Goal: Task Accomplishment & Management: Complete application form

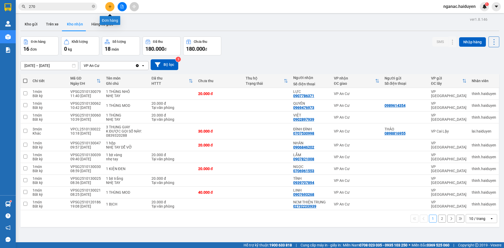
click at [110, 5] on icon "plus" at bounding box center [110, 7] width 4 height 4
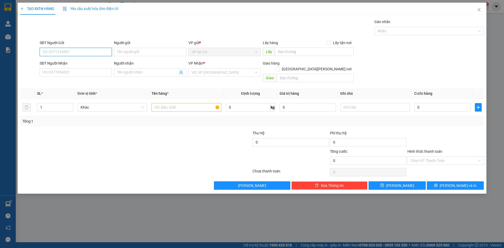
click at [54, 51] on input "SĐT Người Gửi" at bounding box center [76, 52] width 72 height 8
click at [72, 62] on div "0788876843 - DƯNG" at bounding box center [76, 63] width 66 height 6
type input "0788876843"
type input "DƯNG"
type input "0909808399"
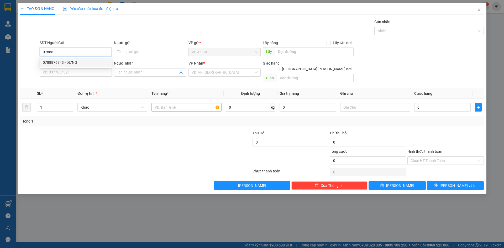
type input "SANH"
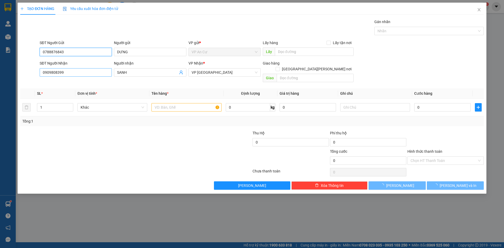
type input "20.000"
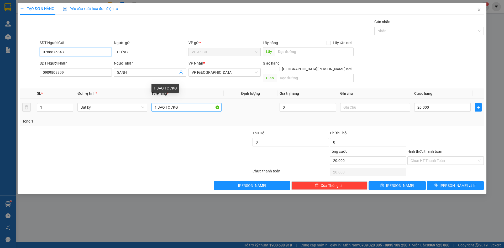
type input "0788876843"
drag, startPoint x: 171, startPoint y: 102, endPoint x: 182, endPoint y: 106, distance: 12.0
click at [182, 106] on div "1 BAO TC 7KG" at bounding box center [186, 107] width 70 height 10
type input "1 BAO TC 28KG"
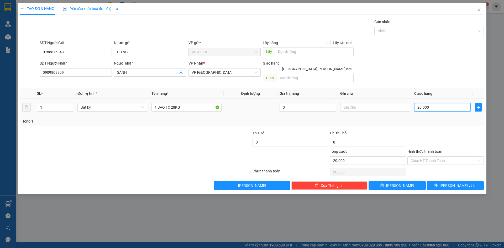
click at [435, 103] on input "20.000" at bounding box center [442, 107] width 56 height 8
type input "0"
type input "6"
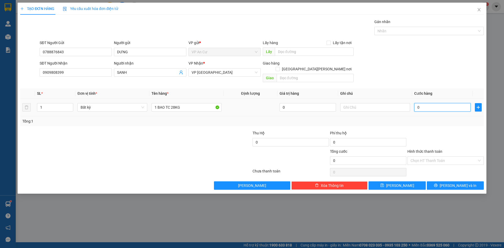
type input "6"
type input "06"
type input "60"
type input "060"
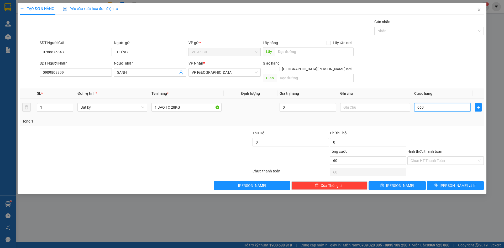
type input "600"
type input "0.600"
type input "6.000"
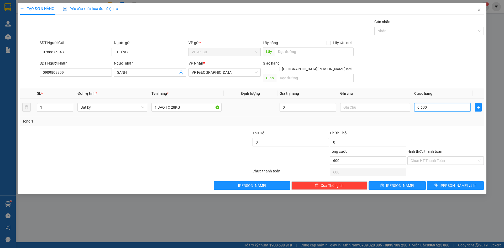
type input "06.000"
type input "60.000"
click at [438, 183] on icon "printer" at bounding box center [436, 185] width 4 height 4
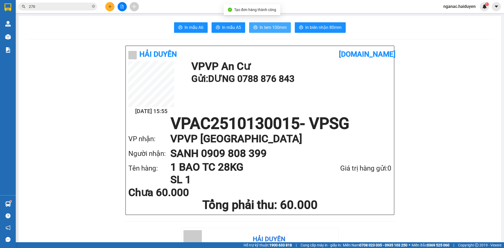
click at [264, 26] on span "In tem 100mm" at bounding box center [273, 27] width 27 height 7
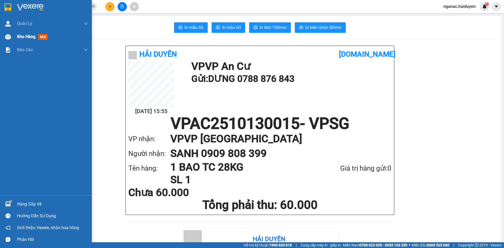
click at [14, 36] on div "Kho hàng mới" at bounding box center [46, 36] width 92 height 13
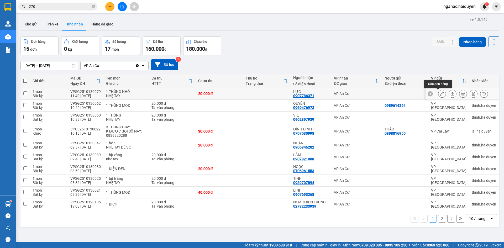
click at [440, 92] on icon at bounding box center [442, 94] width 4 height 4
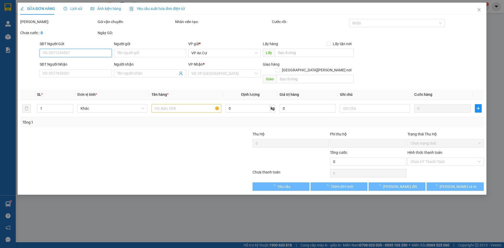
type input "0907786371"
type input "LỰC"
type input "0"
type input "20.000"
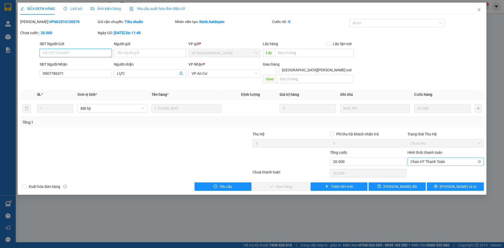
click at [438, 158] on span "Chọn HT Thanh Toán" at bounding box center [445, 162] width 70 height 8
click at [429, 165] on div "Tại văn phòng" at bounding box center [445, 167] width 70 height 6
type input "0"
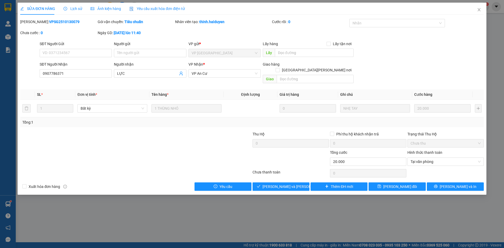
click at [279, 175] on div "Total Paid Fee 0 Total UnPaid Fee 20.000 Cash Collection Total Fee Mã ĐH: VPSG2…" at bounding box center [251, 105] width 463 height 172
click at [284, 184] on span "[PERSON_NAME] và [PERSON_NAME] hàng" at bounding box center [297, 187] width 71 height 6
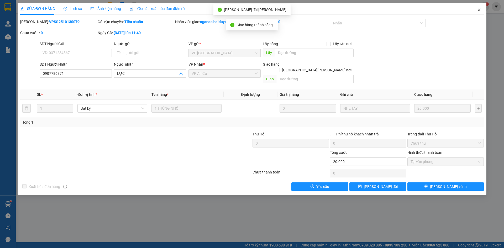
click at [480, 8] on icon "close" at bounding box center [479, 10] width 4 height 4
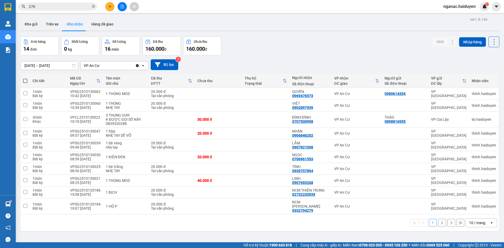
click at [222, 238] on div "ver 1.8.146 Kho gửi Trên xe [PERSON_NAME] Hàng đã [PERSON_NAME] hàng 14 đơn [PE…" at bounding box center [259, 140] width 483 height 248
drag, startPoint x: 92, startPoint y: 7, endPoint x: 85, endPoint y: 7, distance: 7.3
click at [91, 7] on span "270" at bounding box center [57, 7] width 79 height 8
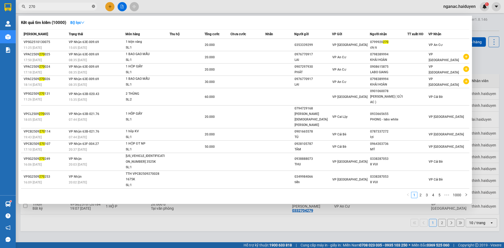
click at [92, 6] on icon "close-circle" at bounding box center [93, 6] width 3 height 3
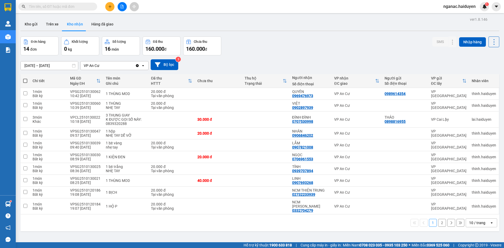
click at [75, 6] on input "text" at bounding box center [60, 7] width 62 height 6
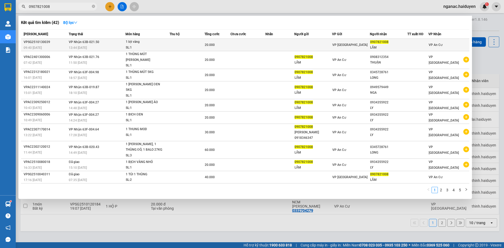
type input "0907821008"
click at [181, 41] on td at bounding box center [187, 45] width 35 height 12
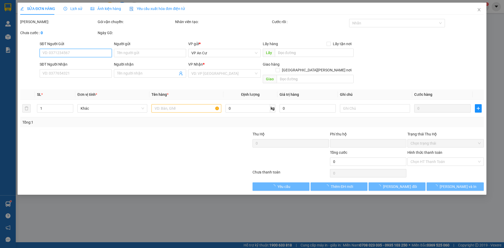
type input "0907821008"
type input "LẮM"
type input "0"
type input "20.000"
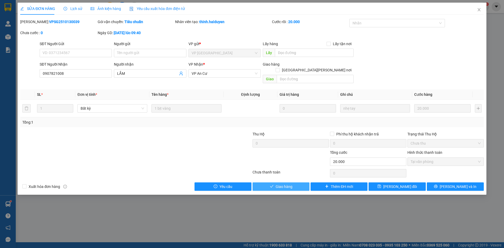
click at [286, 184] on span "Giao hàng" at bounding box center [284, 187] width 17 height 6
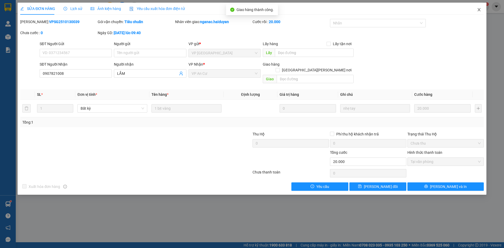
click at [480, 9] on icon "close" at bounding box center [479, 10] width 4 height 4
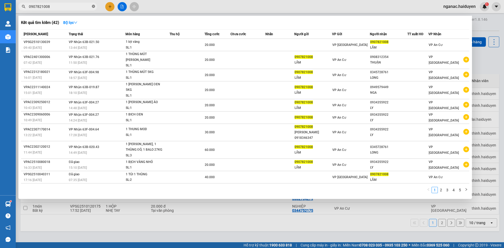
click at [94, 7] on icon "close-circle" at bounding box center [93, 6] width 3 height 3
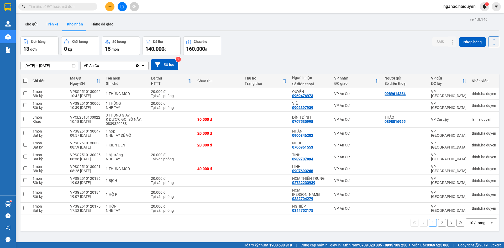
click at [53, 22] on button "Trên xe" at bounding box center [52, 24] width 21 height 13
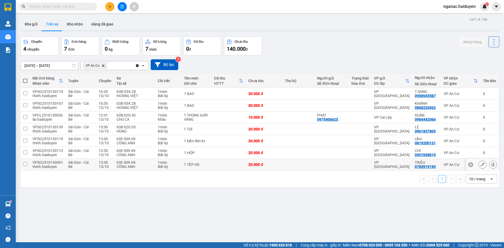
click at [222, 162] on td at bounding box center [229, 165] width 34 height 12
checkbox input "true"
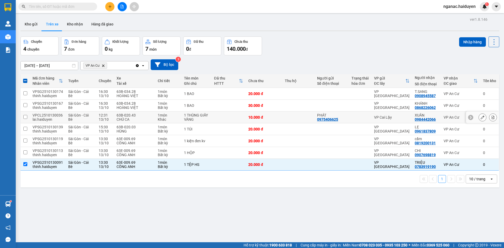
click at [236, 114] on td at bounding box center [229, 118] width 34 height 12
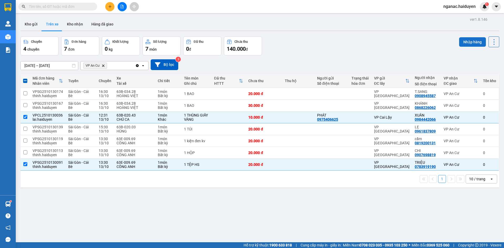
click at [467, 40] on button "Nhập hàng" at bounding box center [472, 41] width 27 height 9
checkbox input "false"
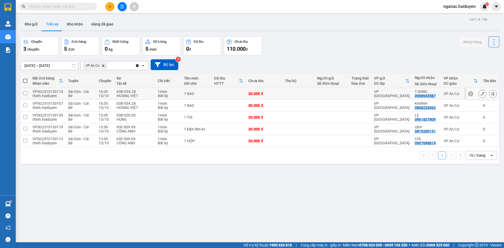
click at [47, 89] on div "VPSG2510130174" at bounding box center [48, 91] width 30 height 4
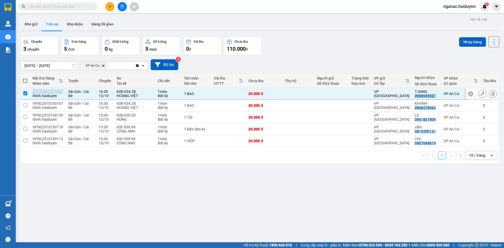
click at [47, 89] on div "VPSG2510130174" at bounding box center [48, 91] width 30 height 4
checkbox input "false"
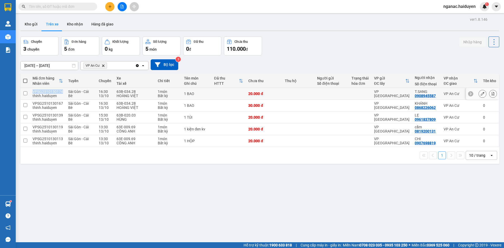
copy div "VPSG2510130174"
click at [34, 6] on input "text" at bounding box center [60, 7] width 62 height 6
paste input "VPSG2510130174"
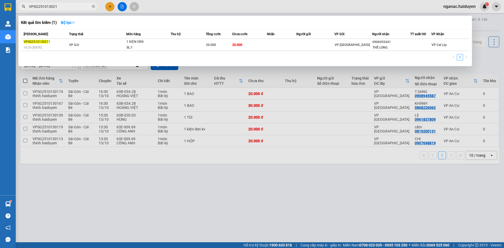
type input "VPSG2510130212"
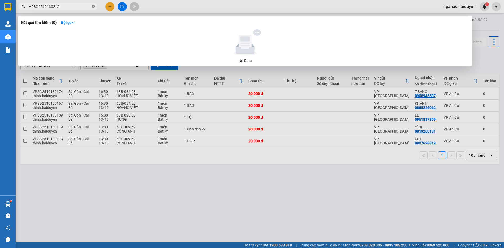
click at [95, 7] on icon "close-circle" at bounding box center [93, 6] width 3 height 3
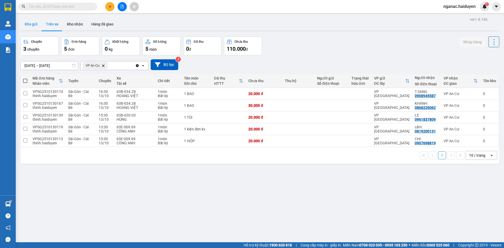
click at [31, 25] on button "Kho gửi" at bounding box center [30, 24] width 21 height 13
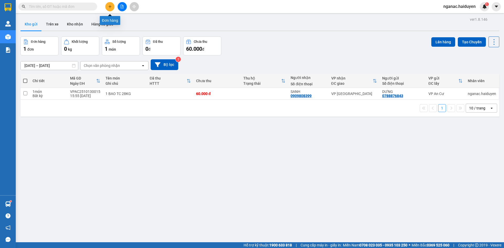
click at [108, 7] on icon "plus" at bounding box center [110, 7] width 4 height 4
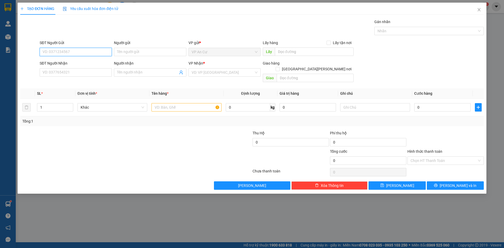
click at [75, 51] on input "SĐT Người Gửi" at bounding box center [76, 52] width 72 height 8
click at [60, 61] on div "0867467032 - [PERSON_NAME]" at bounding box center [76, 63] width 66 height 6
type input "0867467032"
type input "KHOA"
type input "0949161877"
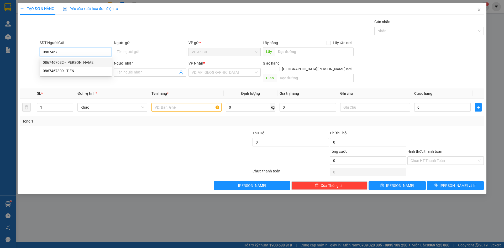
type input "NHÃ UYÊN"
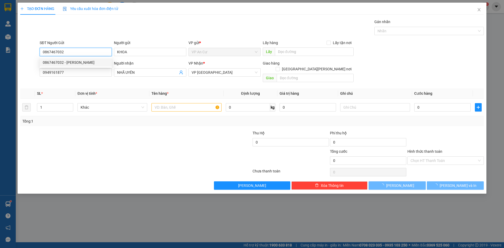
type input "20.000"
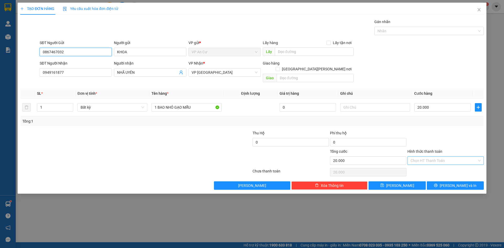
type input "0867467032"
click at [438, 157] on input "Hình thức thanh toán" at bounding box center [443, 161] width 66 height 8
click at [435, 167] on div "Tại văn phòng" at bounding box center [445, 165] width 70 height 6
type input "0"
click at [460, 185] on div "TẠO ĐƠN HÀNG Yêu cầu xuất [PERSON_NAME] điện tử Transit Pickup Surcharge Ids Tr…" at bounding box center [252, 98] width 469 height 191
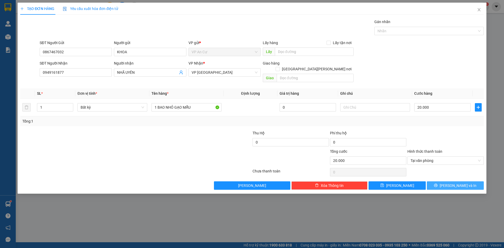
click at [458, 183] on span "[PERSON_NAME] và In" at bounding box center [458, 186] width 37 height 6
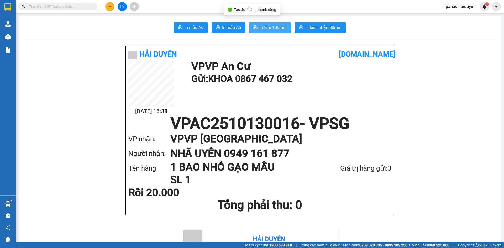
click at [274, 25] on span "In tem 100mm" at bounding box center [273, 27] width 27 height 7
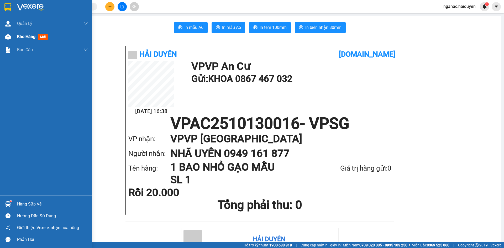
click at [17, 36] on span "Kho hàng" at bounding box center [26, 36] width 18 height 5
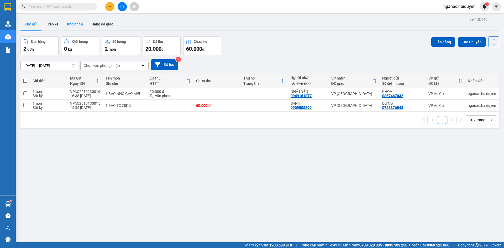
click at [72, 22] on button "Kho nhận" at bounding box center [75, 24] width 24 height 13
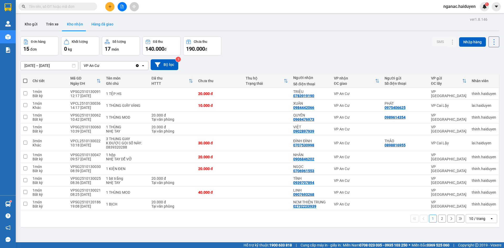
click at [105, 24] on button "Hàng đã giao" at bounding box center [102, 24] width 30 height 13
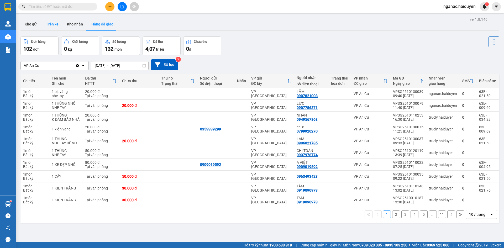
click at [46, 27] on button "Trên xe" at bounding box center [52, 24] width 21 height 13
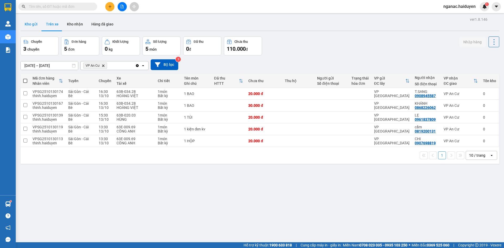
click at [34, 27] on button "Kho gửi" at bounding box center [30, 24] width 21 height 13
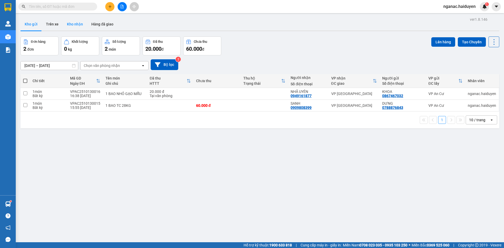
click at [77, 24] on button "Kho nhận" at bounding box center [75, 24] width 24 height 13
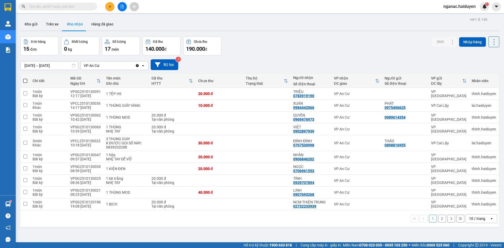
click at [207, 234] on div "ver 1.8.146 Kho gửi Trên xe [PERSON_NAME] Hàng đã [PERSON_NAME] hàng 15 đơn [PE…" at bounding box center [259, 140] width 483 height 248
click at [30, 25] on button "Kho gửi" at bounding box center [30, 24] width 21 height 13
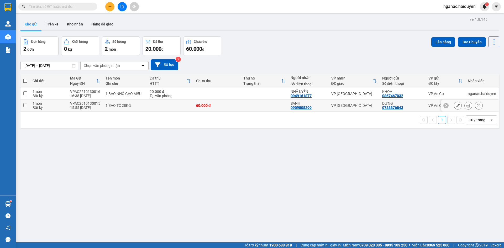
click at [110, 102] on td "1 BAO TC 28KG" at bounding box center [125, 106] width 44 height 12
checkbox input "true"
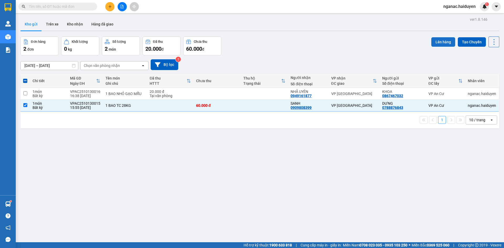
click at [445, 43] on button "Lên hàng" at bounding box center [443, 41] width 24 height 9
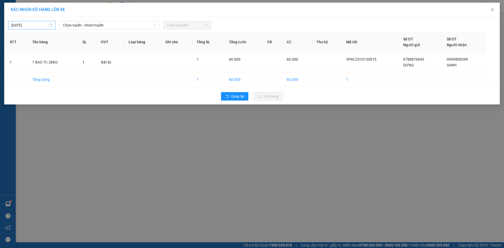
click at [41, 25] on input "[DATE]" at bounding box center [29, 25] width 36 height 6
type input "[DATE]"
click at [25, 71] on div "13" at bounding box center [25, 71] width 6 height 6
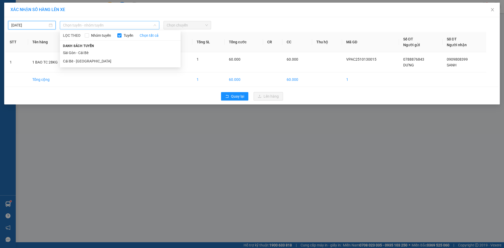
click at [85, 23] on span "Chọn tuyến - nhóm tuyến" at bounding box center [109, 25] width 93 height 8
click at [78, 62] on li "Cái Bè - [GEOGRAPHIC_DATA]" at bounding box center [120, 61] width 121 height 8
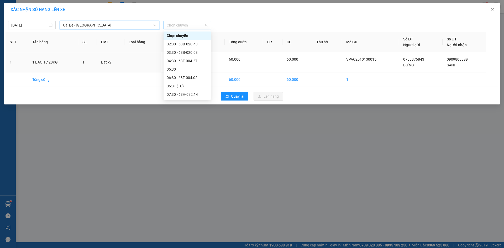
click at [182, 24] on span "Chọn chuyến" at bounding box center [187, 25] width 41 height 8
click at [186, 83] on div "16:30 - 63H-072.14" at bounding box center [187, 86] width 41 height 6
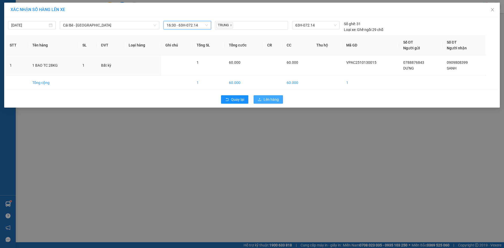
click at [268, 101] on span "Lên hàng" at bounding box center [270, 100] width 15 height 6
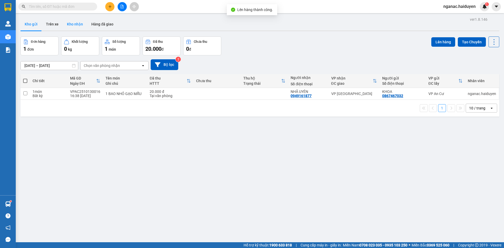
click at [78, 23] on button "Kho nhận" at bounding box center [75, 24] width 24 height 13
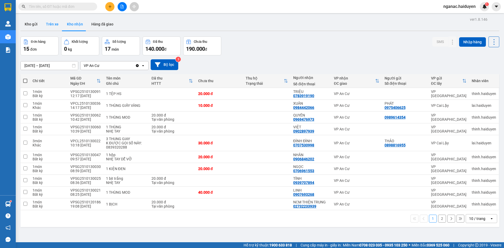
click at [46, 26] on button "Trên xe" at bounding box center [52, 24] width 21 height 13
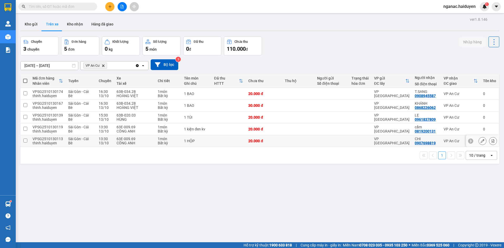
click at [250, 142] on div "20.000 đ" at bounding box center [263, 141] width 31 height 4
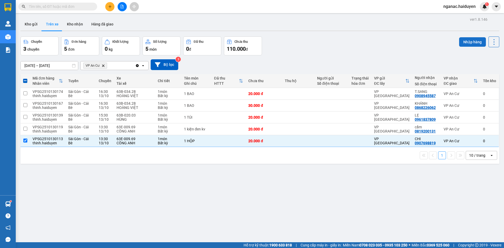
click at [467, 39] on button "Nhập hàng" at bounding box center [472, 41] width 27 height 9
checkbox input "false"
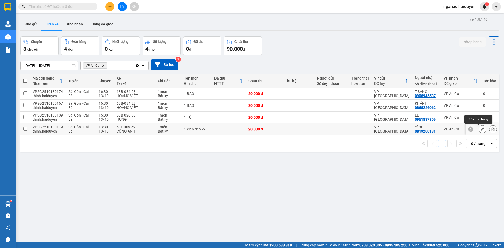
click at [479, 129] on button at bounding box center [482, 129] width 7 height 9
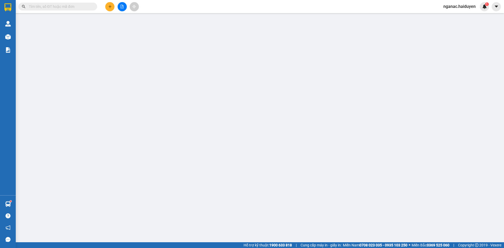
type input "0819200131"
type input "cẩm"
type input "0"
type input "20.000"
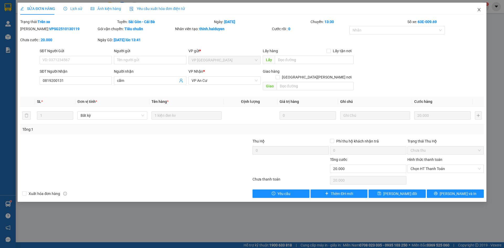
click at [479, 9] on icon "close" at bounding box center [479, 10] width 4 height 4
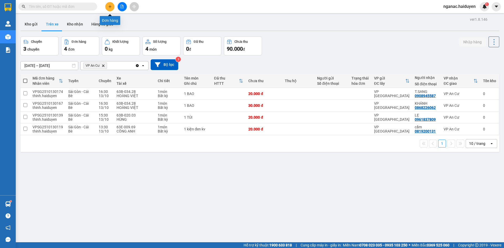
click at [112, 7] on button at bounding box center [109, 6] width 9 height 9
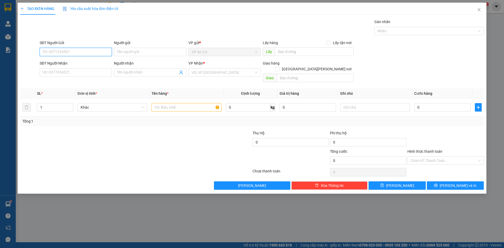
click at [72, 50] on input "SĐT Người Gửi" at bounding box center [76, 52] width 72 height 8
click at [58, 60] on div "0327979966 - HẢI" at bounding box center [76, 63] width 66 height 6
type input "0327979966"
type input "HẢI"
type input "0909866113"
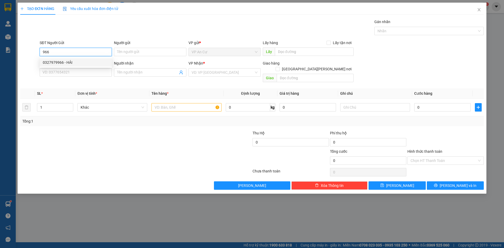
type input "TÂN"
type input "20.000"
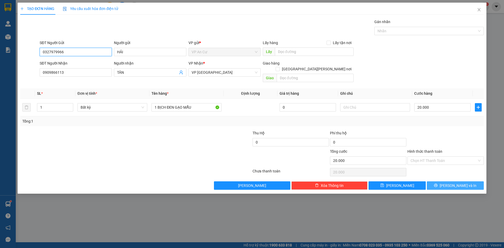
type input "0327979966"
click at [438, 183] on span "printer" at bounding box center [436, 185] width 4 height 4
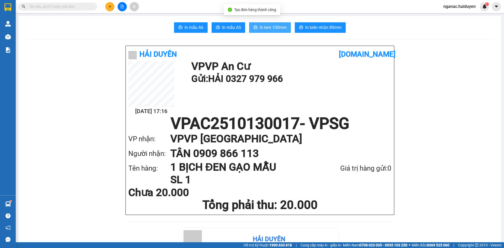
click at [272, 25] on span "In tem 100mm" at bounding box center [273, 27] width 27 height 7
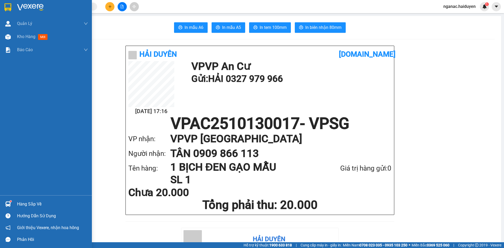
drag, startPoint x: 14, startPoint y: 36, endPoint x: 87, endPoint y: 13, distance: 77.3
click at [15, 36] on div "Kho hàng mới" at bounding box center [46, 36] width 92 height 13
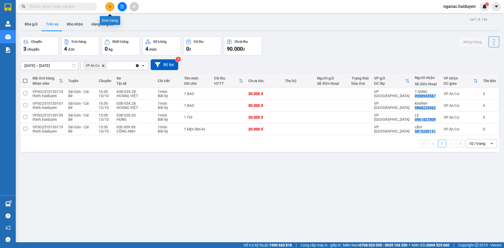
click at [110, 4] on button at bounding box center [109, 6] width 9 height 9
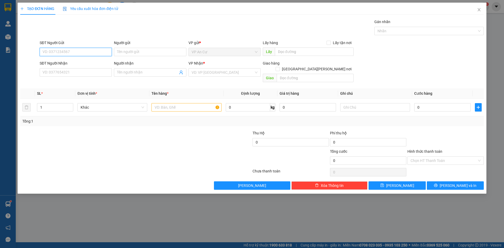
click at [56, 53] on input "SĐT Người Gửi" at bounding box center [76, 52] width 72 height 8
type input "0917864248"
click at [74, 61] on div "0917864248 - [PERSON_NAME]" at bounding box center [76, 63] width 66 height 6
type input "NHỰT"
type input "0969718111"
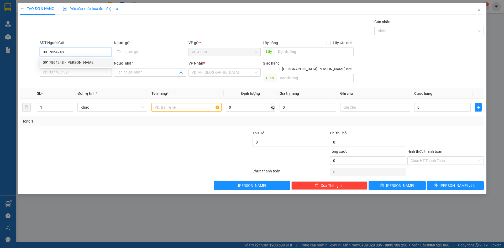
type input "C PHUONG"
type input "20.000"
type input "0917864248"
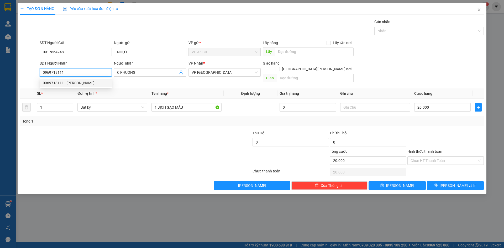
drag, startPoint x: 66, startPoint y: 74, endPoint x: 19, endPoint y: 85, distance: 48.3
click at [19, 85] on div "TẠO ĐƠN HÀNG Yêu cầu xuất [PERSON_NAME] điện tử Transit Pickup Surcharge Ids Tr…" at bounding box center [252, 98] width 469 height 191
type input "0919824645"
click at [68, 81] on div "0919824645 - TÍN" at bounding box center [76, 83] width 66 height 6
type input "TÍN"
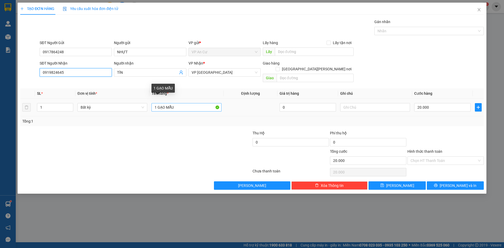
type input "0919824645"
click at [158, 103] on input "1 GẠO MẪU" at bounding box center [186, 107] width 70 height 8
type input "1 BỊCH GẠO MẪU"
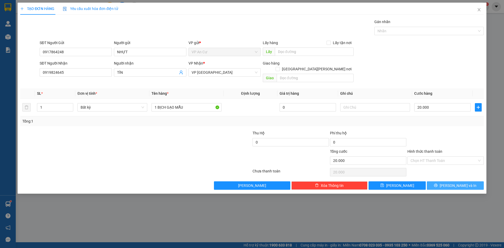
drag, startPoint x: 437, startPoint y: 175, endPoint x: 438, endPoint y: 183, distance: 8.2
click at [438, 183] on div "Transit Pickup Surcharge Ids Transit Deliver Surcharge Ids Transit Deliver Surc…" at bounding box center [251, 104] width 463 height 171
click at [440, 181] on button "[PERSON_NAME] và In" at bounding box center [455, 185] width 57 height 8
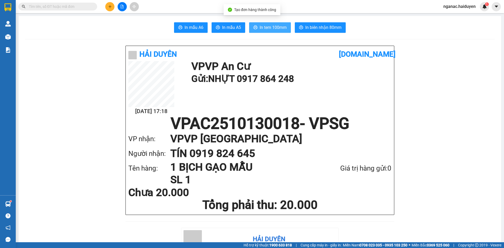
click at [269, 27] on span "In tem 100mm" at bounding box center [273, 27] width 27 height 7
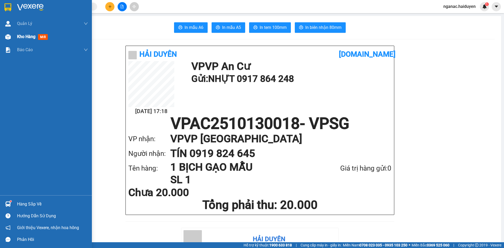
click at [12, 35] on div at bounding box center [7, 36] width 9 height 9
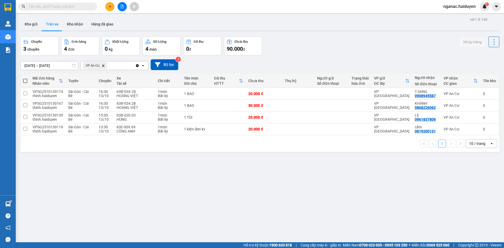
click at [66, 9] on input "text" at bounding box center [60, 7] width 62 height 6
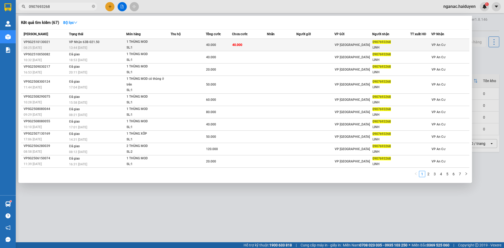
type input "0907693268"
click at [168, 44] on span "1 THÙNG MOD SL: 1" at bounding box center [149, 44] width 44 height 11
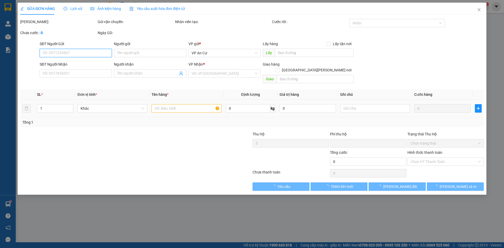
type input "0907693268"
type input "LINH"
type input "0"
type input "40.000"
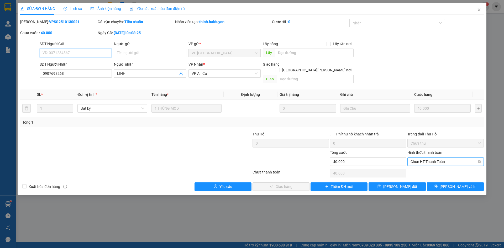
click at [443, 158] on span "Chọn HT Thanh Toán" at bounding box center [445, 162] width 70 height 8
drag, startPoint x: 441, startPoint y: 165, endPoint x: 433, endPoint y: 165, distance: 8.7
click at [441, 166] on div "Tại văn phòng" at bounding box center [445, 167] width 70 height 6
type input "0"
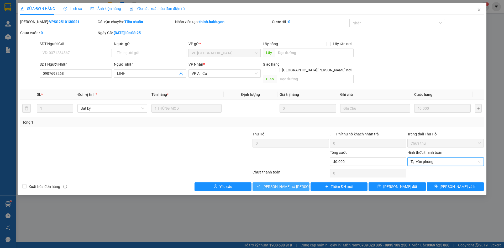
click at [276, 184] on span "[PERSON_NAME] và [PERSON_NAME] hàng" at bounding box center [297, 187] width 71 height 6
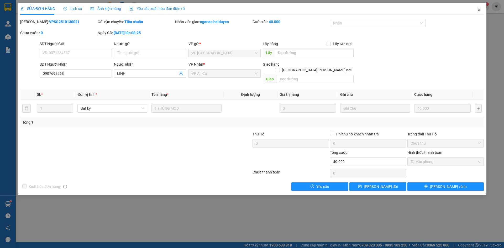
click at [478, 10] on icon "close" at bounding box center [479, 10] width 4 height 4
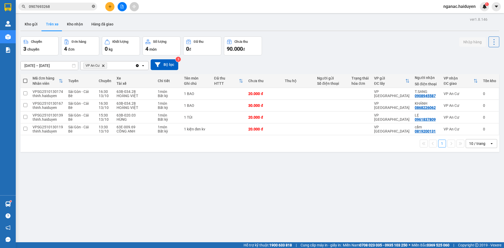
click at [93, 6] on icon "close-circle" at bounding box center [93, 6] width 3 height 3
click at [80, 9] on input "text" at bounding box center [60, 7] width 62 height 6
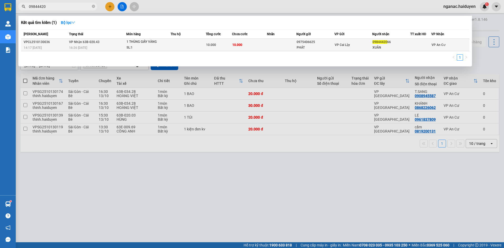
type input "09844420"
click at [190, 46] on td at bounding box center [188, 45] width 35 height 12
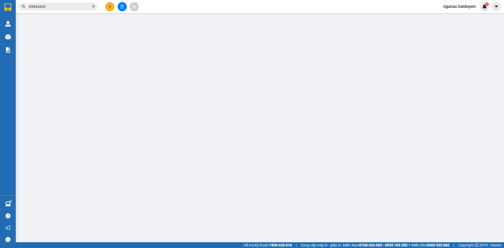
type input "0975406625"
type input "PHÁT"
type input "0984442066"
type input "XUÂN"
type input "0"
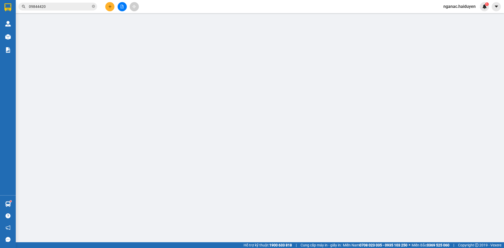
type input "10.000"
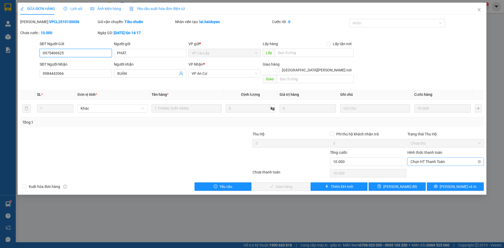
click at [445, 158] on span "Chọn HT Thanh Toán" at bounding box center [445, 162] width 70 height 8
click at [435, 167] on div "Tại văn phòng" at bounding box center [445, 167] width 70 height 6
type input "0"
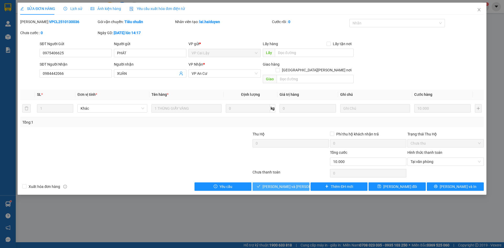
click at [272, 184] on span "[PERSON_NAME] và [PERSON_NAME] hàng" at bounding box center [297, 187] width 71 height 6
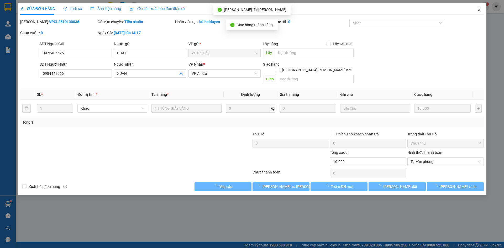
click at [479, 8] on icon "close" at bounding box center [479, 10] width 4 height 4
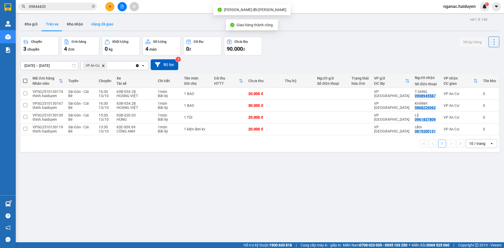
click at [103, 22] on button "Hàng đã giao" at bounding box center [102, 24] width 30 height 13
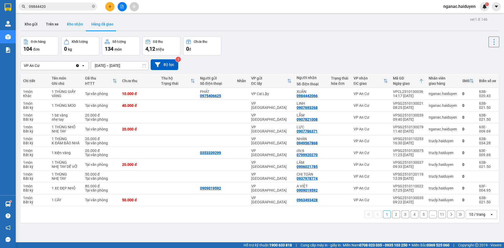
click at [64, 25] on button "Kho nhận" at bounding box center [75, 24] width 24 height 13
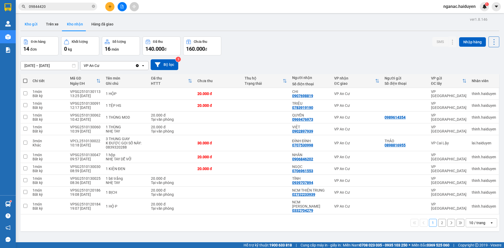
click at [29, 28] on button "Kho gửi" at bounding box center [30, 24] width 21 height 13
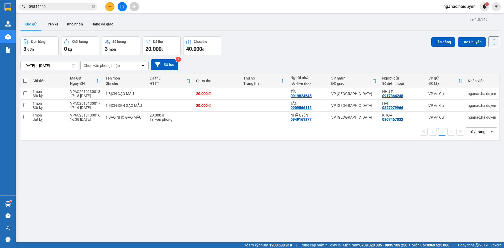
click at [236, 214] on div "ver 1.8.146 Kho gửi Trên xe [PERSON_NAME] Hàng đã [PERSON_NAME] hàng 3 đơn [PER…" at bounding box center [259, 140] width 483 height 248
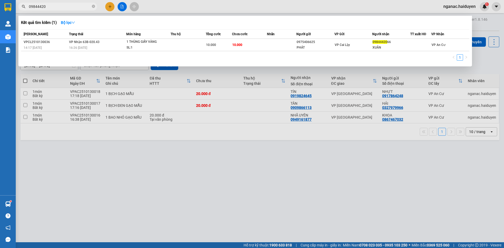
click at [94, 6] on icon "close-circle" at bounding box center [93, 6] width 3 height 3
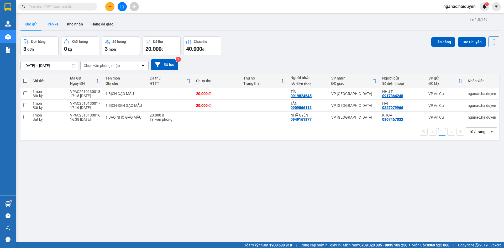
click at [55, 25] on button "Trên xe" at bounding box center [52, 24] width 21 height 13
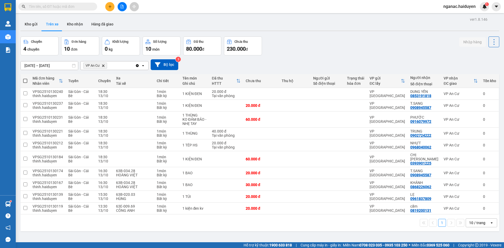
click at [44, 6] on input "text" at bounding box center [60, 7] width 62 height 6
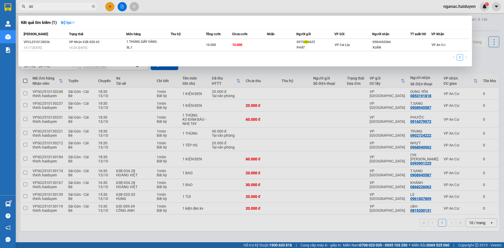
type input "407"
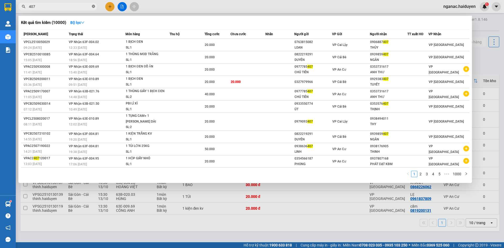
click at [93, 6] on icon "close-circle" at bounding box center [93, 6] width 3 height 3
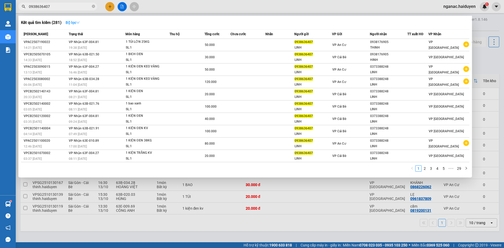
type input "0938636407"
click at [77, 23] on strong "Bộ lọc" at bounding box center [73, 22] width 14 height 4
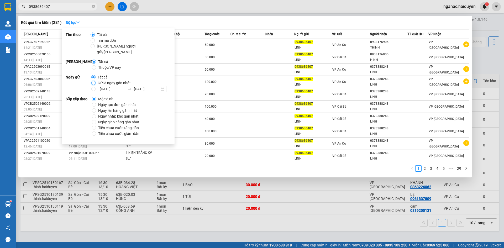
click at [95, 81] on input "Gửi 3 ngày gần nhất" at bounding box center [93, 83] width 4 height 4
radio input "true"
radio input "false"
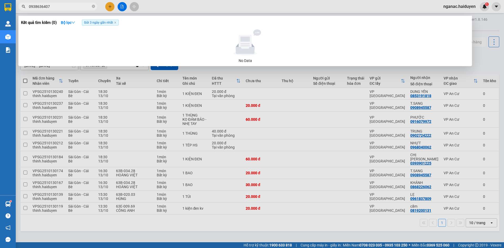
click at [201, 59] on div "No Data" at bounding box center [245, 61] width 444 height 6
click at [116, 23] on icon "close" at bounding box center [115, 23] width 2 height 2
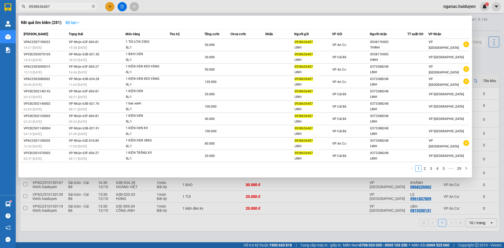
click at [76, 24] on strong "Bộ lọc" at bounding box center [73, 22] width 14 height 4
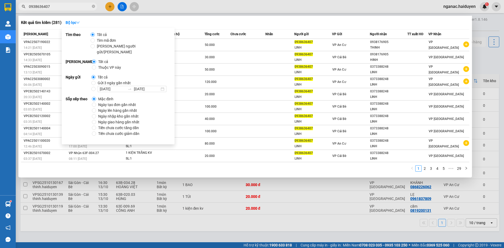
click at [103, 80] on span "Gửi 3 ngày gần nhất" at bounding box center [114, 83] width 37 height 6
click at [96, 81] on input "Gửi 3 ngày gần nhất" at bounding box center [93, 83] width 4 height 4
radio input "true"
radio input "false"
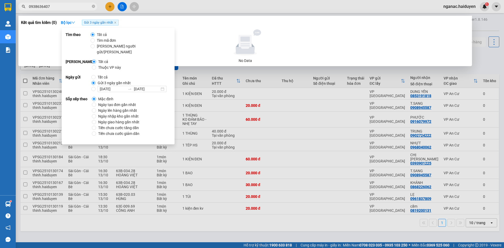
click at [208, 61] on div "No Data" at bounding box center [245, 61] width 444 height 6
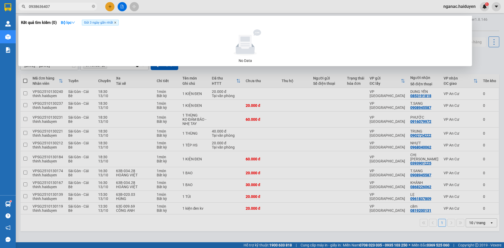
click at [116, 22] on icon "close" at bounding box center [115, 22] width 3 height 3
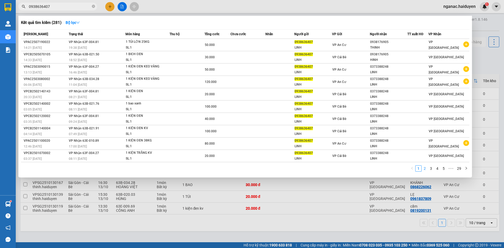
click at [425, 170] on link "2" at bounding box center [425, 169] width 6 height 6
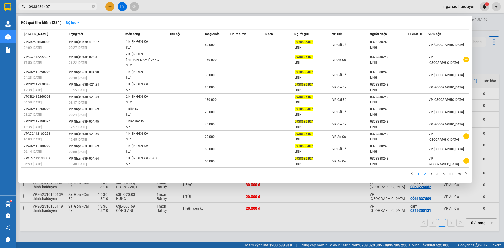
click at [418, 176] on link "1" at bounding box center [418, 174] width 6 height 6
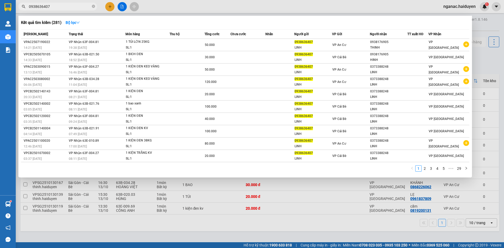
click at [188, 236] on div at bounding box center [252, 124] width 504 height 248
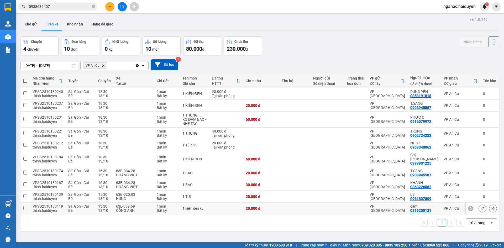
click at [313, 203] on td at bounding box center [327, 209] width 34 height 12
checkbox input "true"
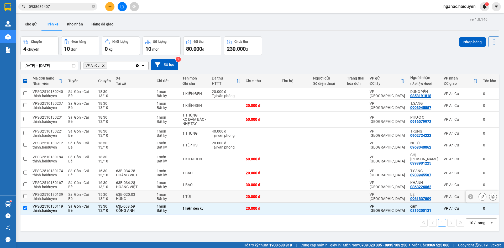
click at [310, 191] on td at bounding box center [294, 197] width 31 height 12
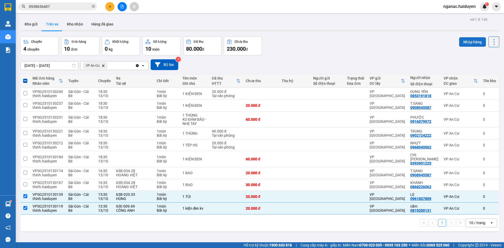
click at [469, 39] on button "Nhập hàng" at bounding box center [472, 41] width 27 height 9
checkbox input "false"
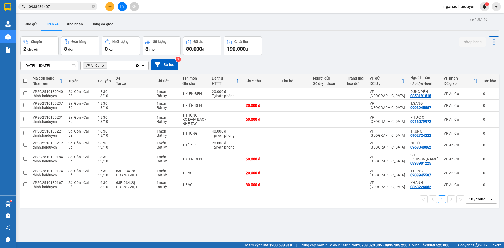
click at [70, 5] on input "0938636407" at bounding box center [60, 7] width 62 height 6
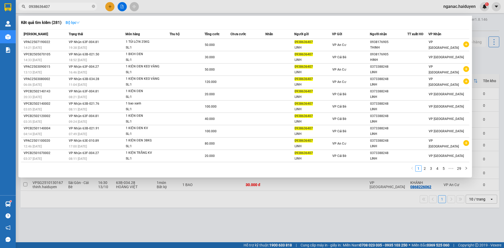
click at [70, 21] on strong "Bộ lọc" at bounding box center [73, 22] width 14 height 4
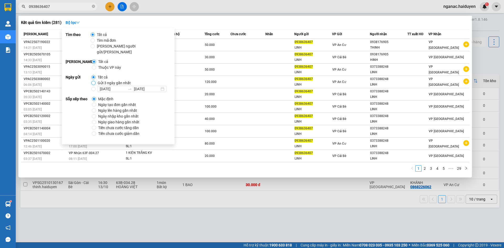
click at [94, 81] on input "Gửi 3 ngày gần nhất" at bounding box center [93, 83] width 4 height 4
radio input "true"
radio input "false"
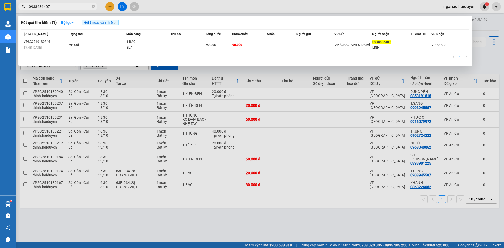
click at [229, 56] on div "1" at bounding box center [245, 58] width 448 height 9
click at [93, 8] on icon "close-circle" at bounding box center [93, 6] width 3 height 3
